Goal: Task Accomplishment & Management: Use online tool/utility

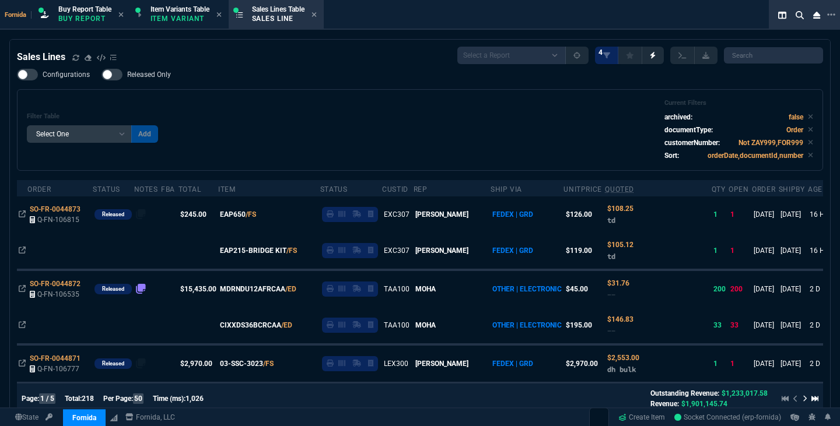
select select "1: BROV"
select select
click at [349, 106] on div "Filter Table Select One Add Filter () Age () ATS () Cond (itemVariantCode) Cust…" at bounding box center [420, 130] width 786 height 62
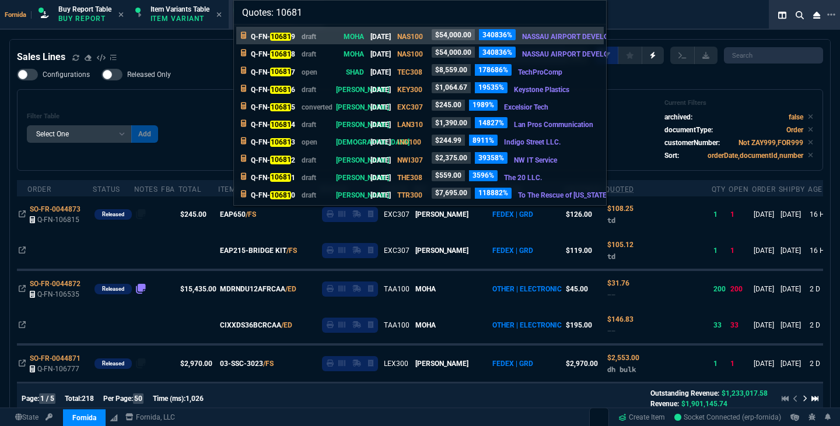
type input "Quotes: 106813"
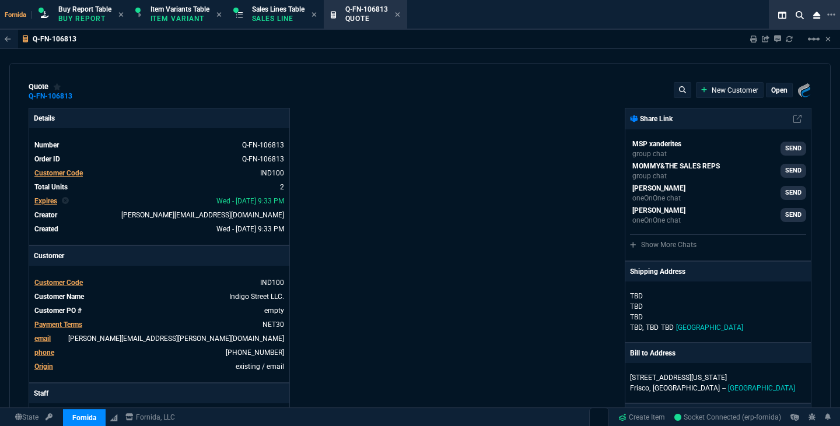
type input "13"
type input "22"
type input "100"
type input "75"
type input "22"
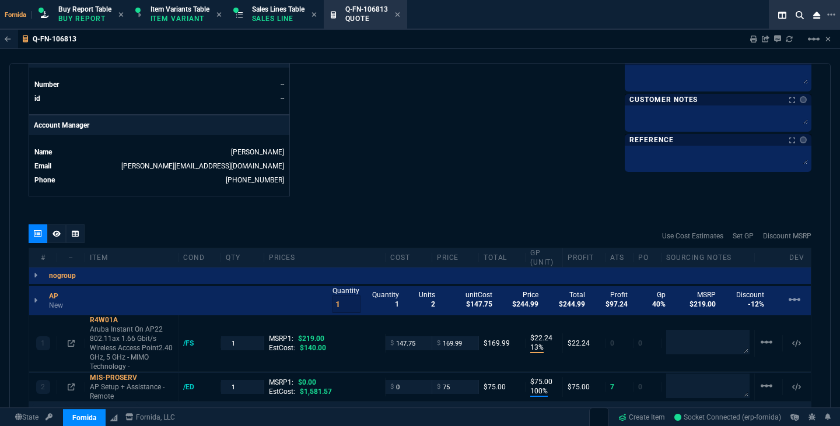
scroll to position [566, 0]
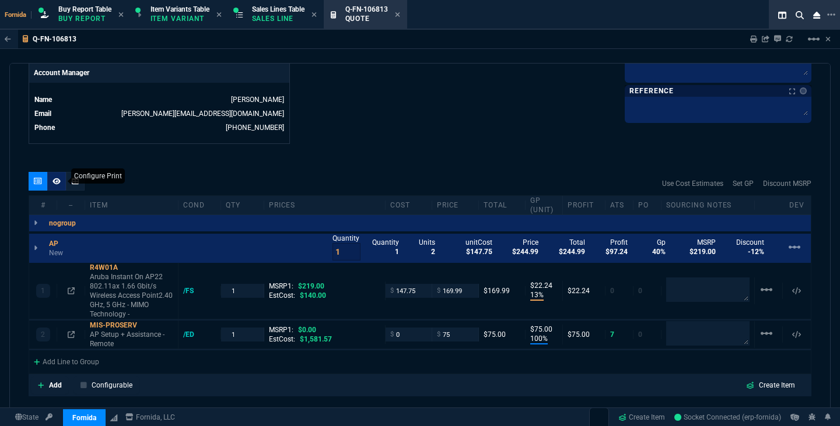
click at [61, 183] on div at bounding box center [56, 181] width 19 height 19
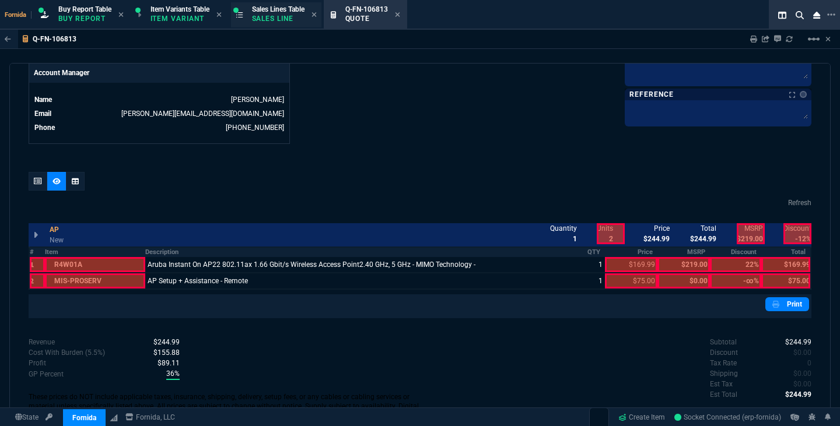
click at [295, 9] on span "Sales Lines Table" at bounding box center [278, 9] width 52 height 8
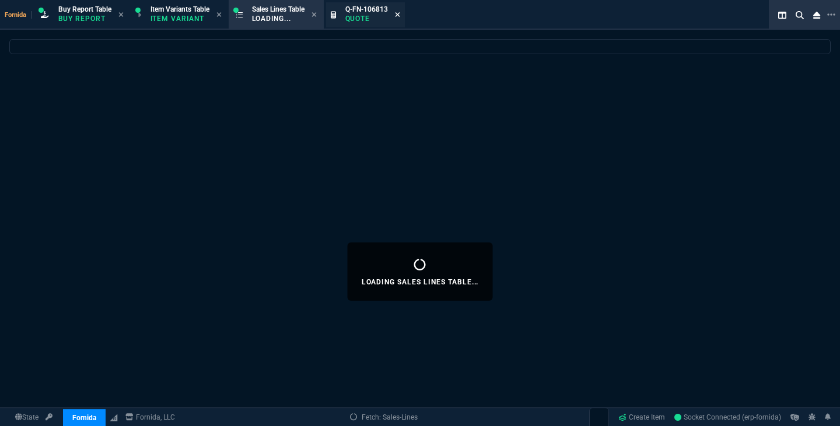
click at [400, 14] on icon at bounding box center [397, 14] width 5 height 7
select select
select select "1: BROV"
select select
